Goal: Task Accomplishment & Management: Complete application form

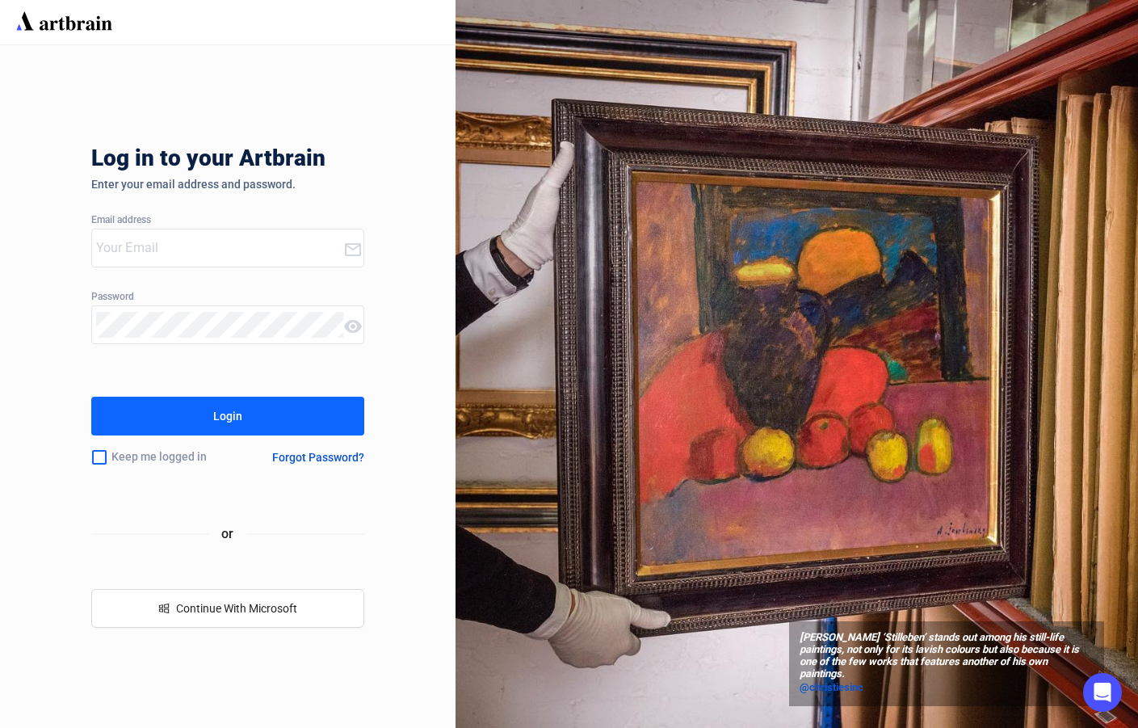
type input "[PERSON_NAME][EMAIL_ADDRESS][DOMAIN_NAME]"
click at [246, 412] on button "Login" at bounding box center [227, 416] width 273 height 39
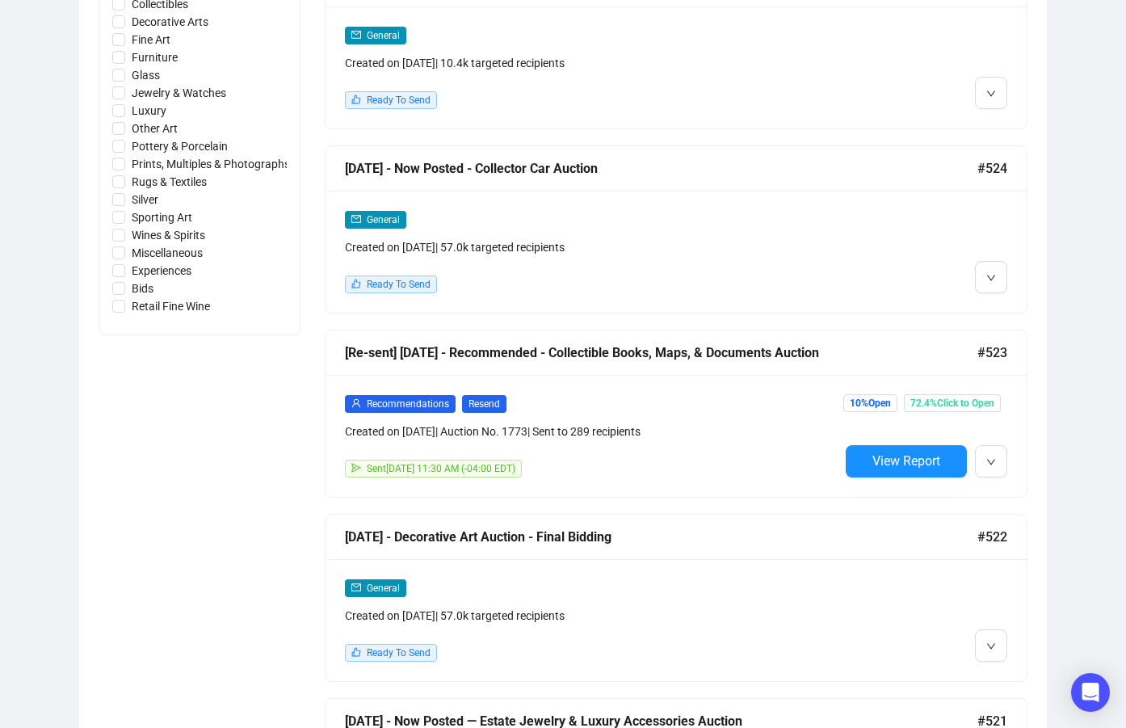
scroll to position [1050, 0]
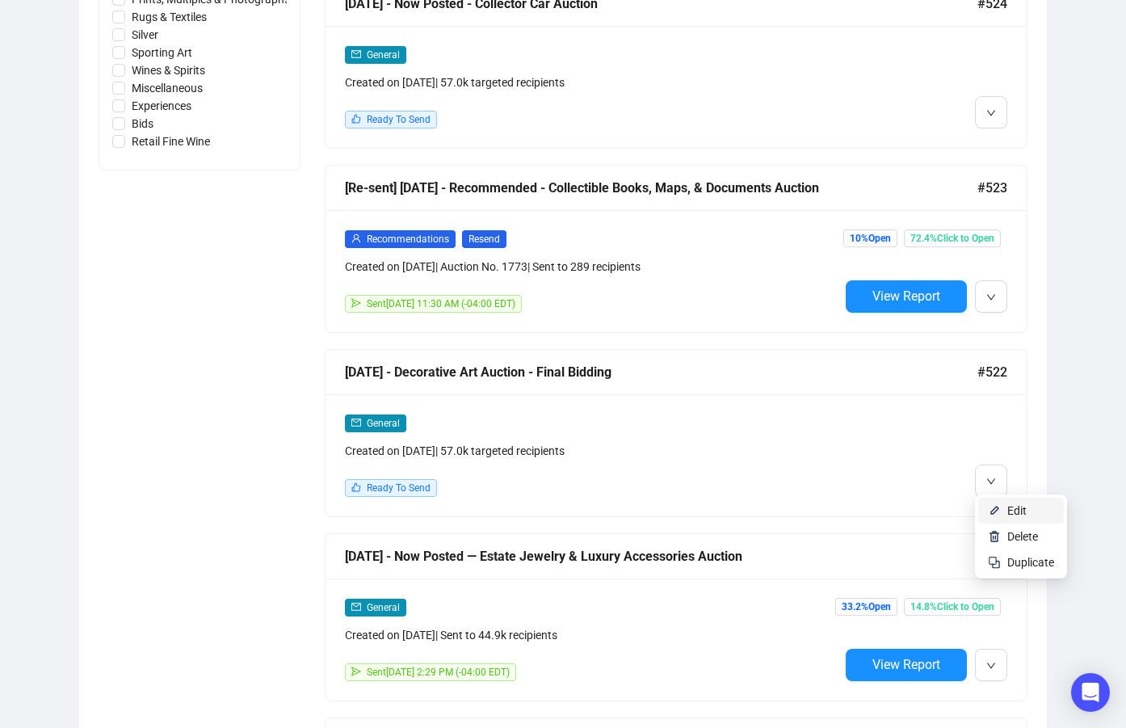
click at [1000, 511] on img at bounding box center [994, 510] width 13 height 13
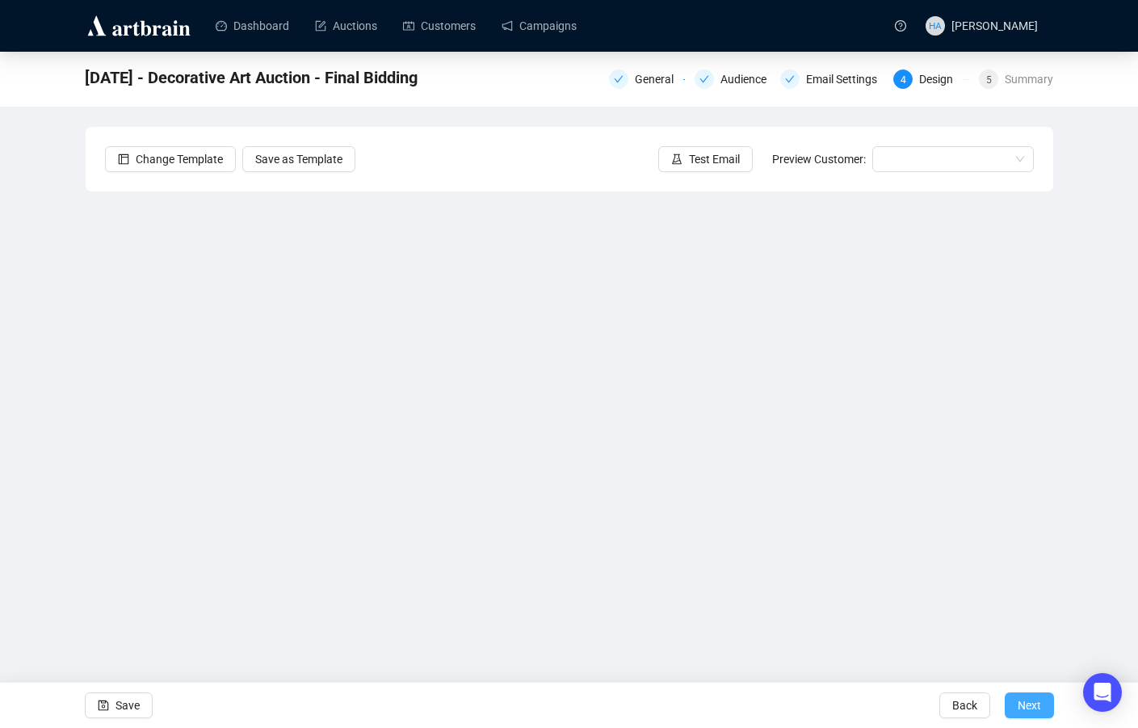
click at [1021, 704] on span "Next" at bounding box center [1029, 705] width 23 height 45
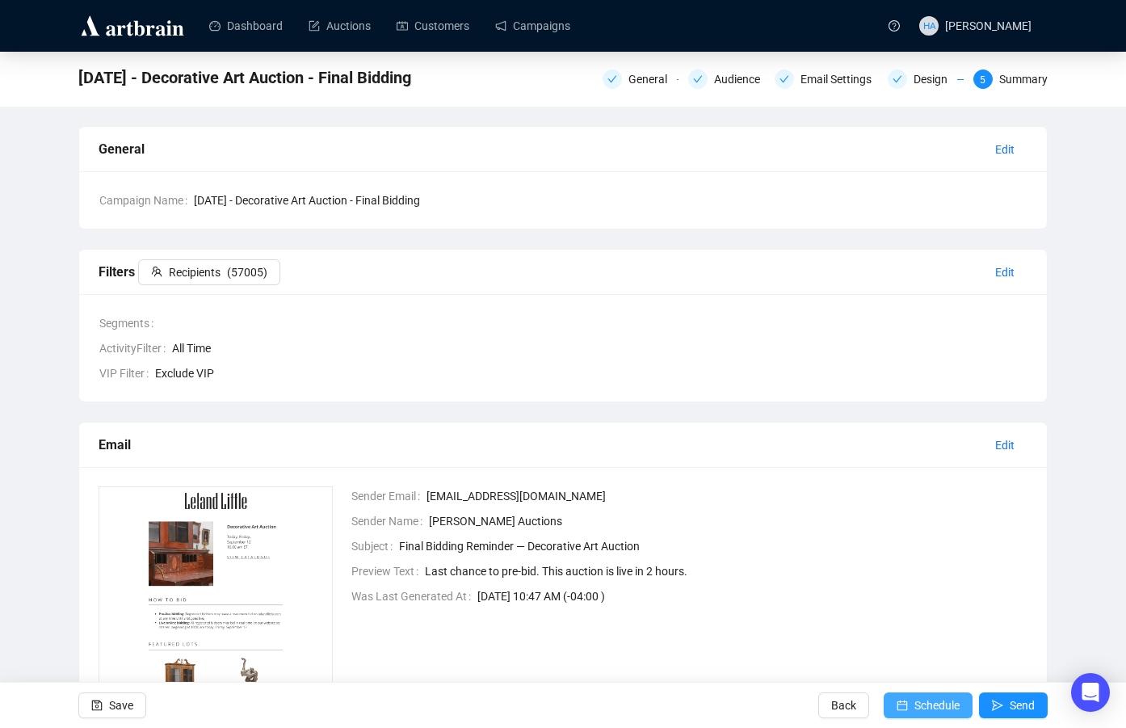
click at [933, 701] on span "Schedule" at bounding box center [937, 705] width 45 height 45
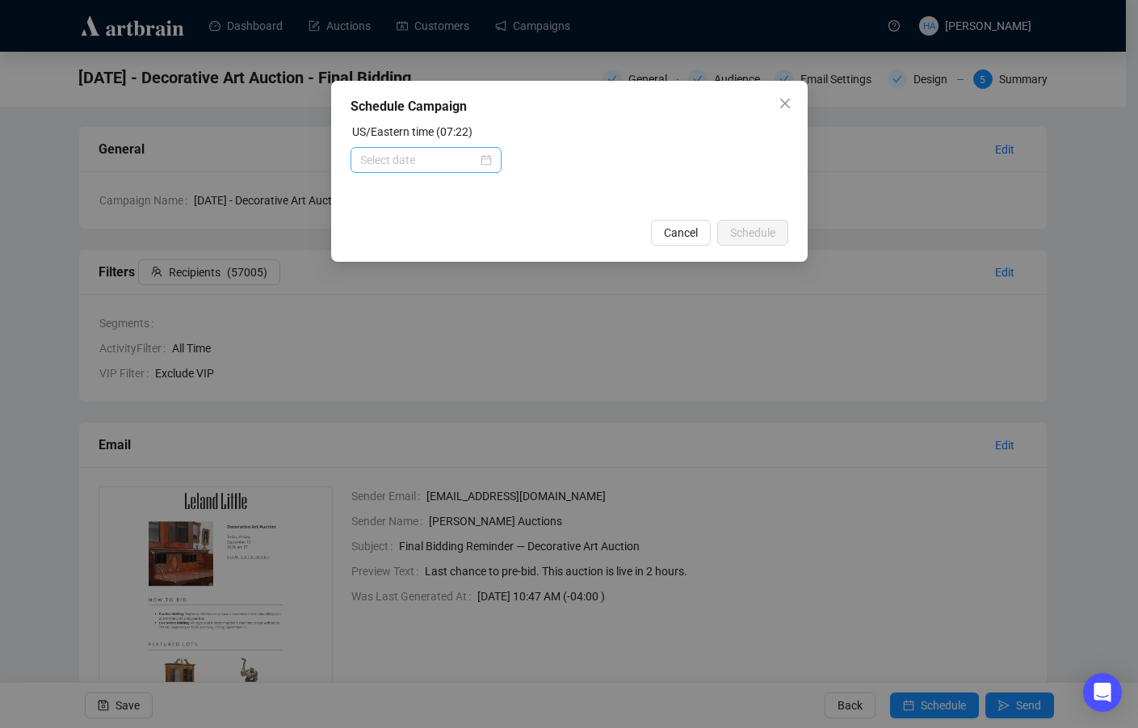
click at [486, 160] on div at bounding box center [426, 160] width 132 height 18
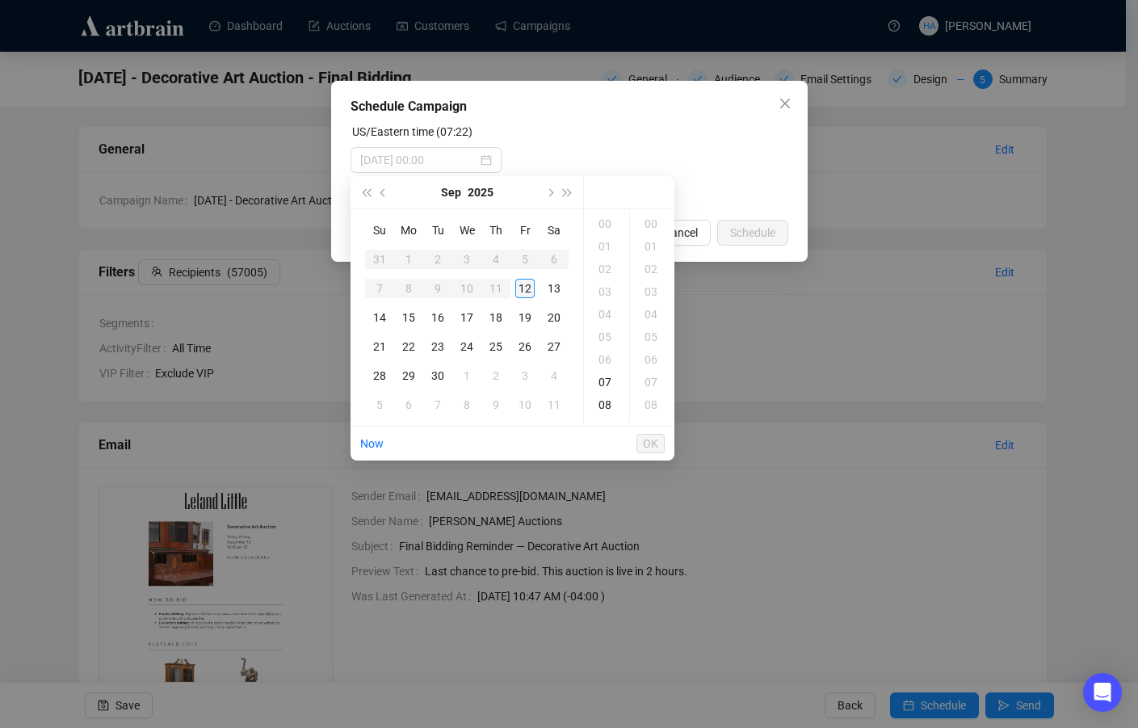
click at [526, 280] on div "12" at bounding box center [525, 288] width 19 height 19
click at [603, 244] on div "08" at bounding box center [606, 246] width 39 height 23
click at [650, 330] on div "15" at bounding box center [652, 333] width 39 height 23
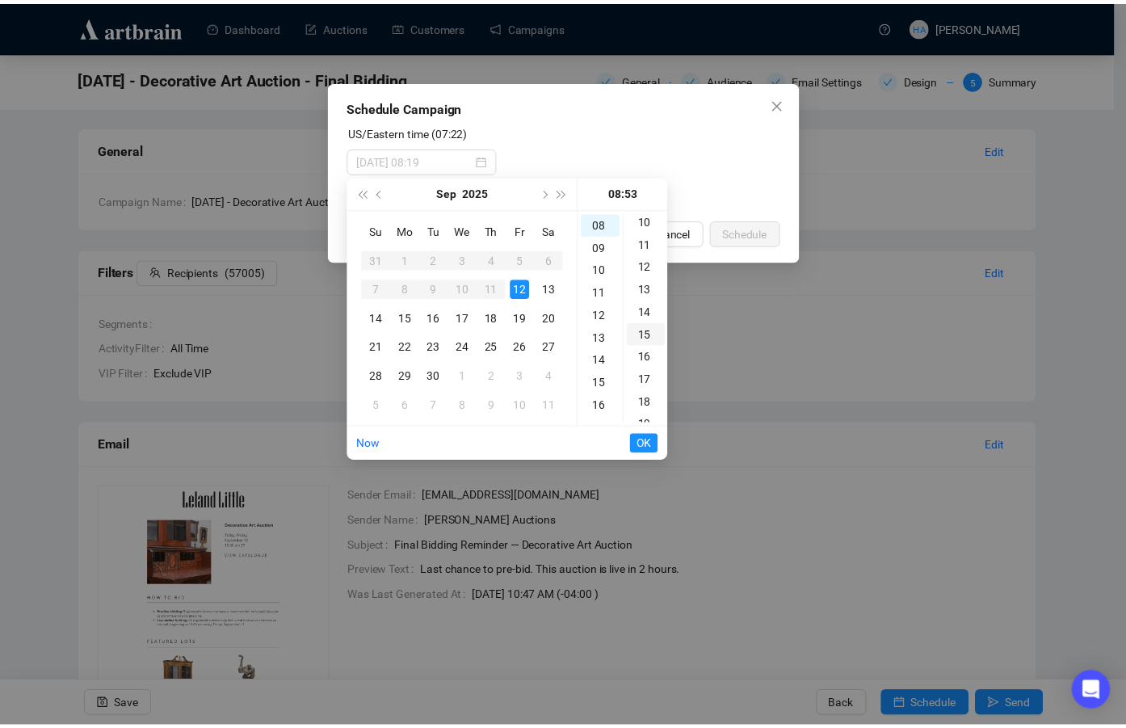
scroll to position [339, 0]
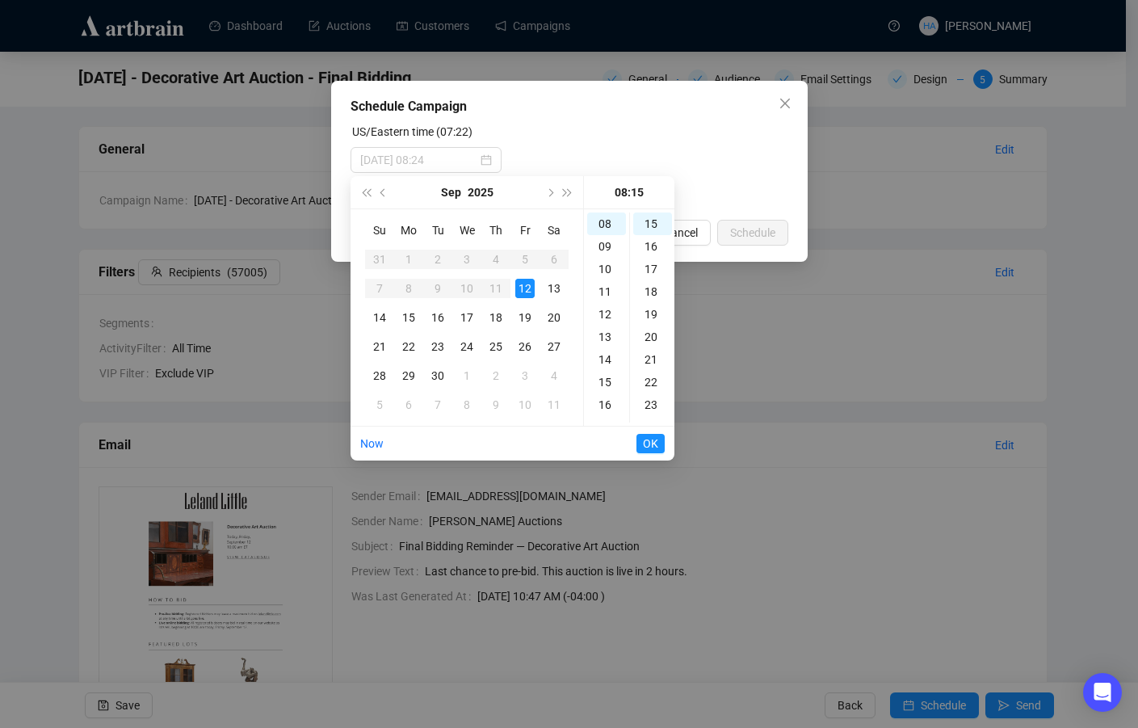
type input "[DATE] 08:15"
click at [648, 435] on span "OK" at bounding box center [650, 443] width 15 height 31
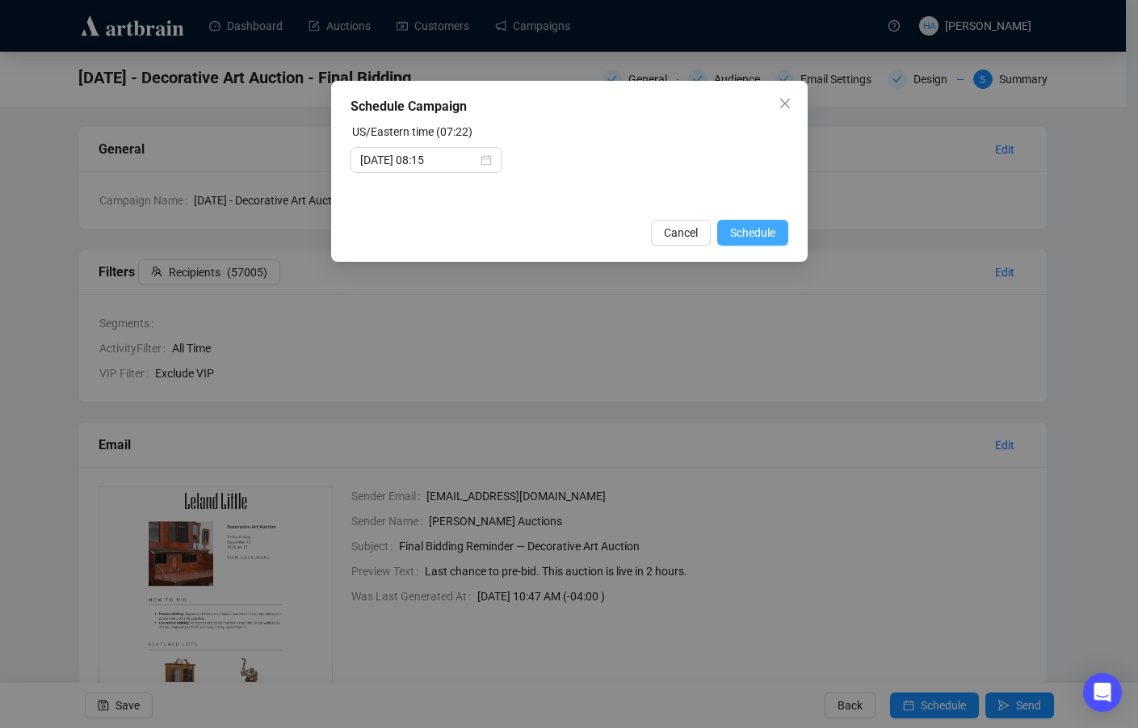
click at [747, 227] on span "Schedule" at bounding box center [752, 233] width 45 height 18
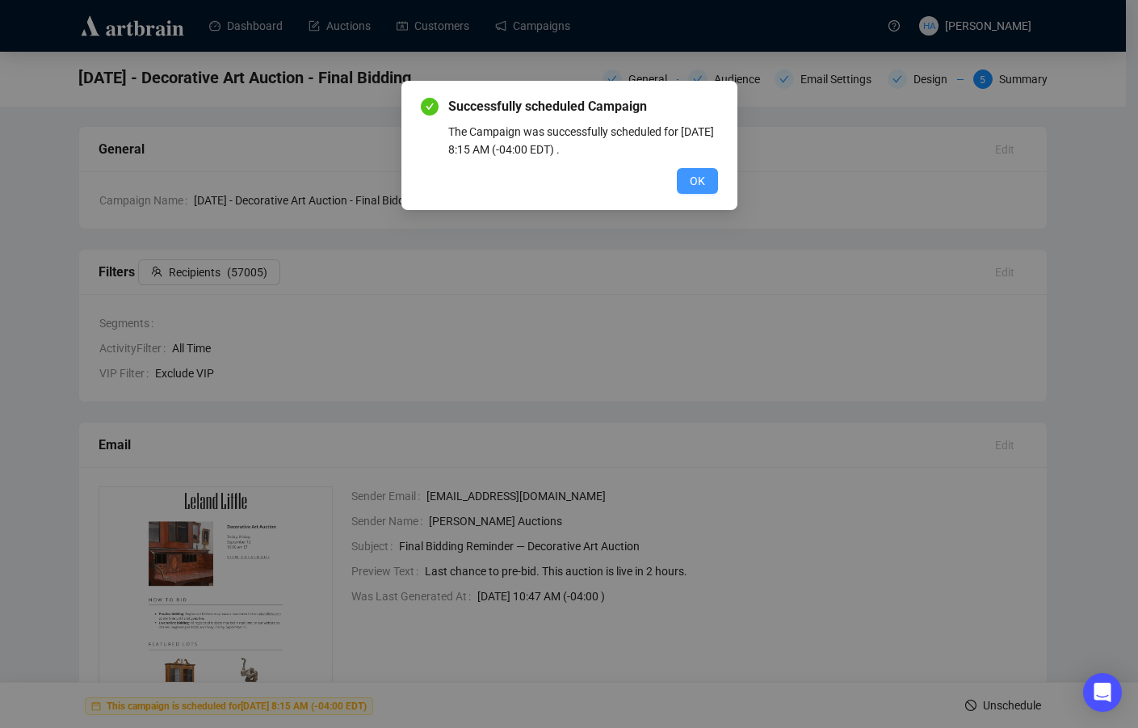
click at [699, 178] on span "OK" at bounding box center [697, 181] width 15 height 18
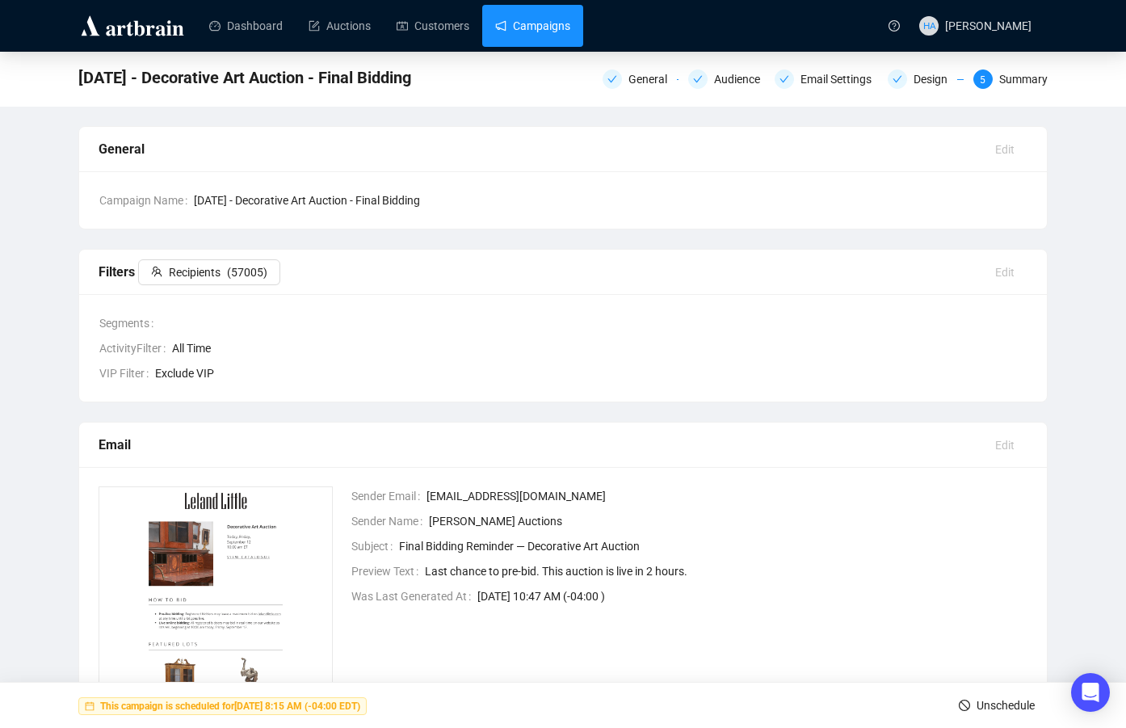
click at [550, 20] on link "Campaigns" at bounding box center [532, 26] width 75 height 42
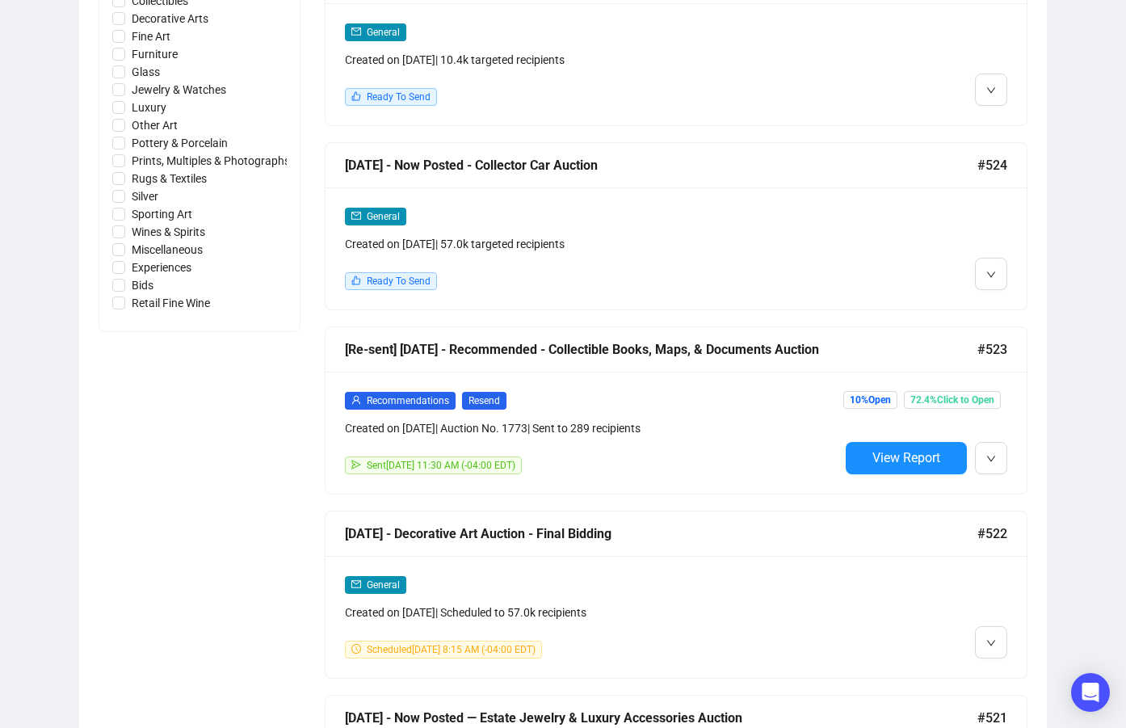
scroll to position [970, 0]
